Goal: Task Accomplishment & Management: Manage account settings

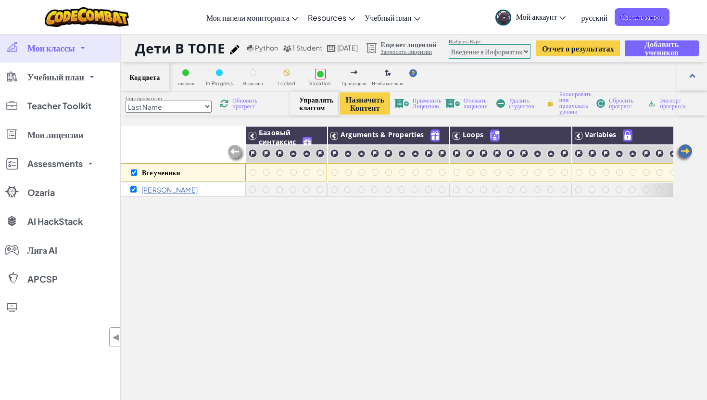
select select "560f1a9f22961295f9427742"
click at [131, 189] on input "checkbox" at bounding box center [133, 189] width 6 height 6
checkbox input "true"
click at [616, 105] on span "Сбросить прогресс" at bounding box center [624, 104] width 30 height 12
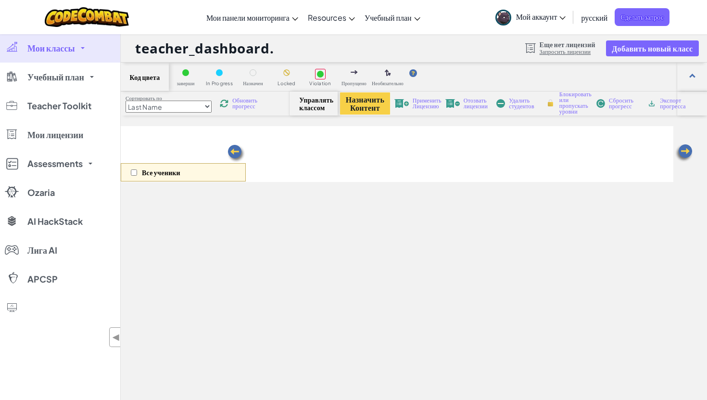
select select "560f1a9f22961295f9427742"
